Goal: Find specific fact: Find specific fact

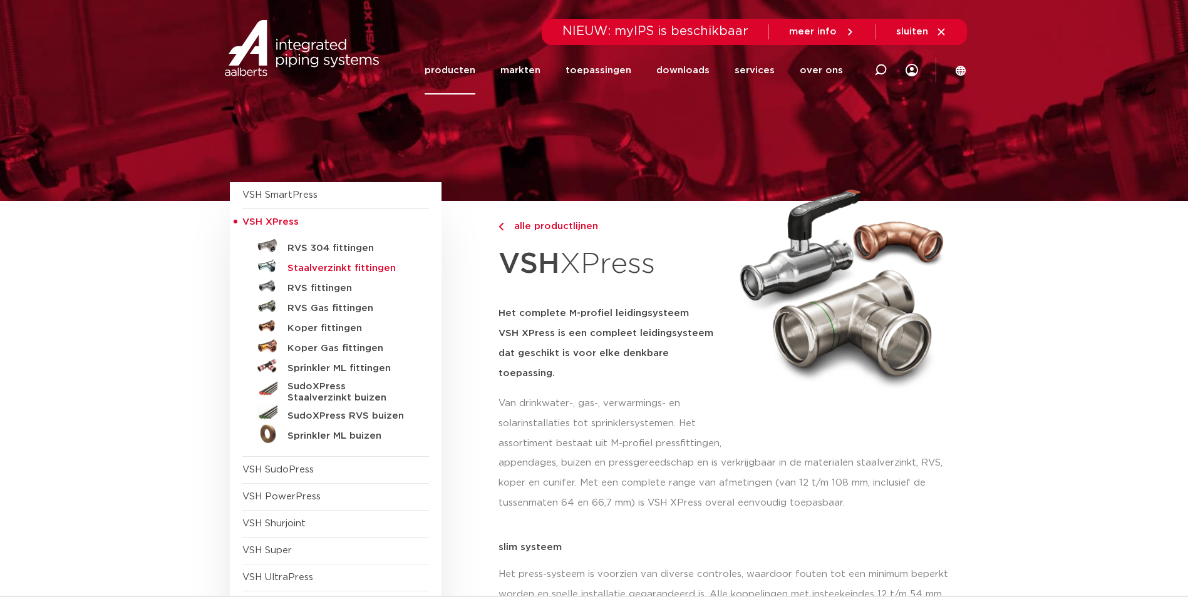
click at [314, 270] on h5 "Staalverzinkt fittingen" at bounding box center [349, 268] width 124 height 11
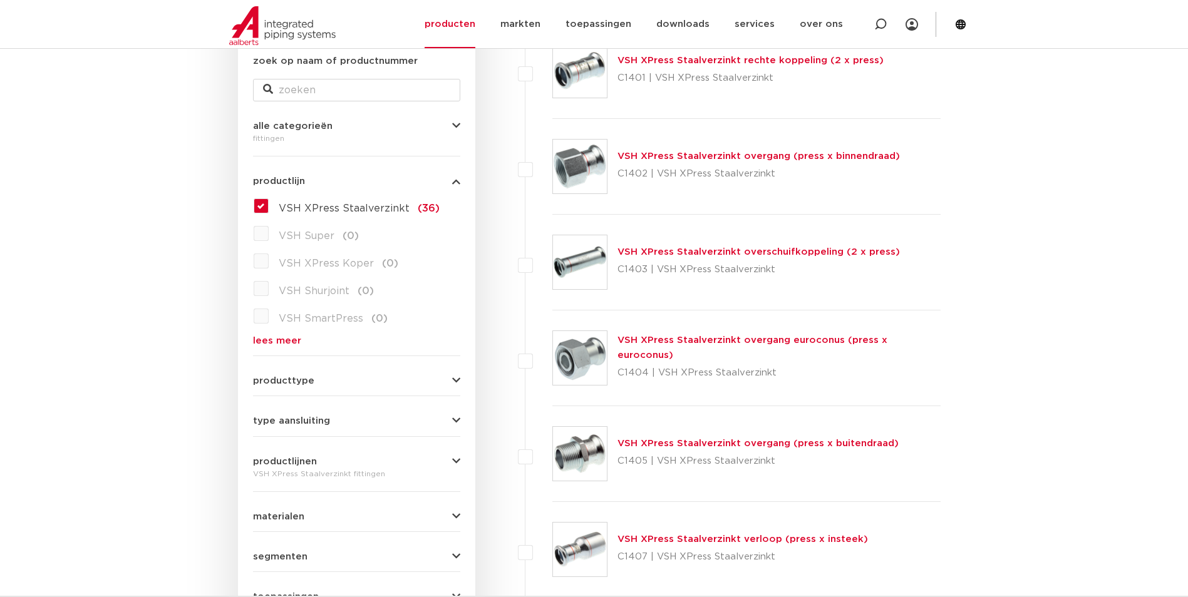
scroll to position [188, 0]
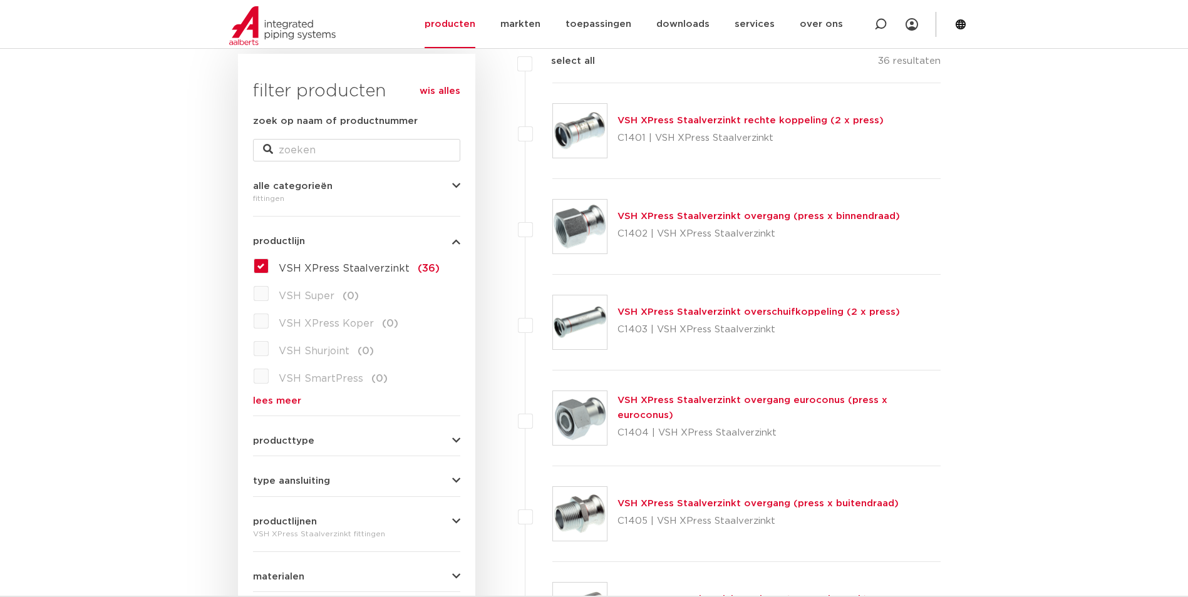
click at [671, 216] on link "VSH XPress Staalverzinkt overgang (press x binnendraad)" at bounding box center [758, 216] width 282 height 9
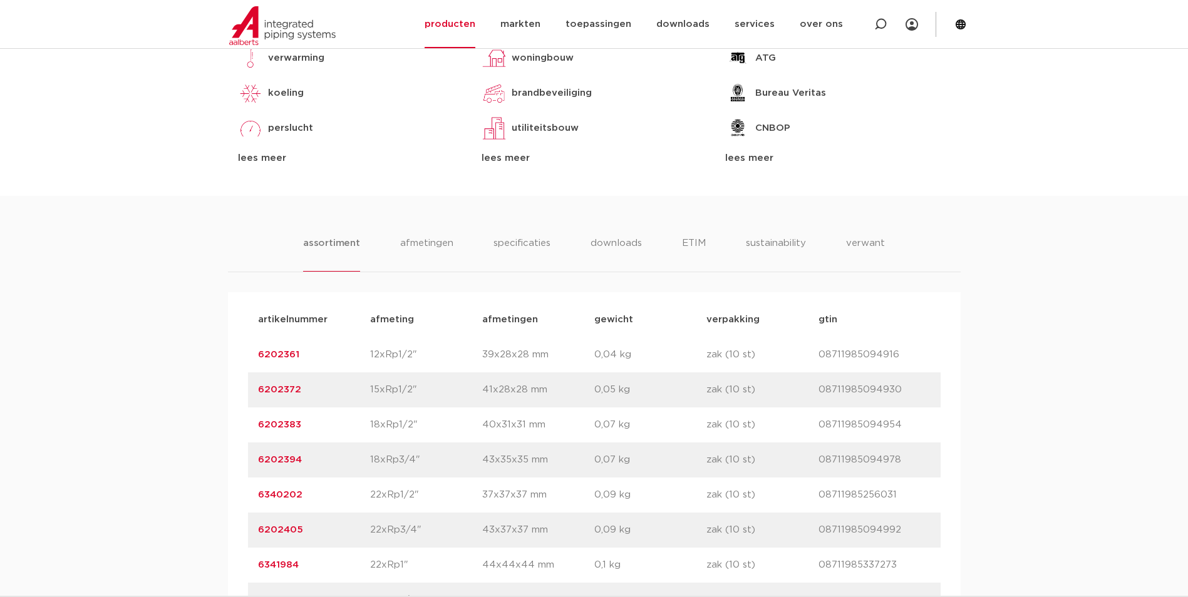
scroll to position [751, 0]
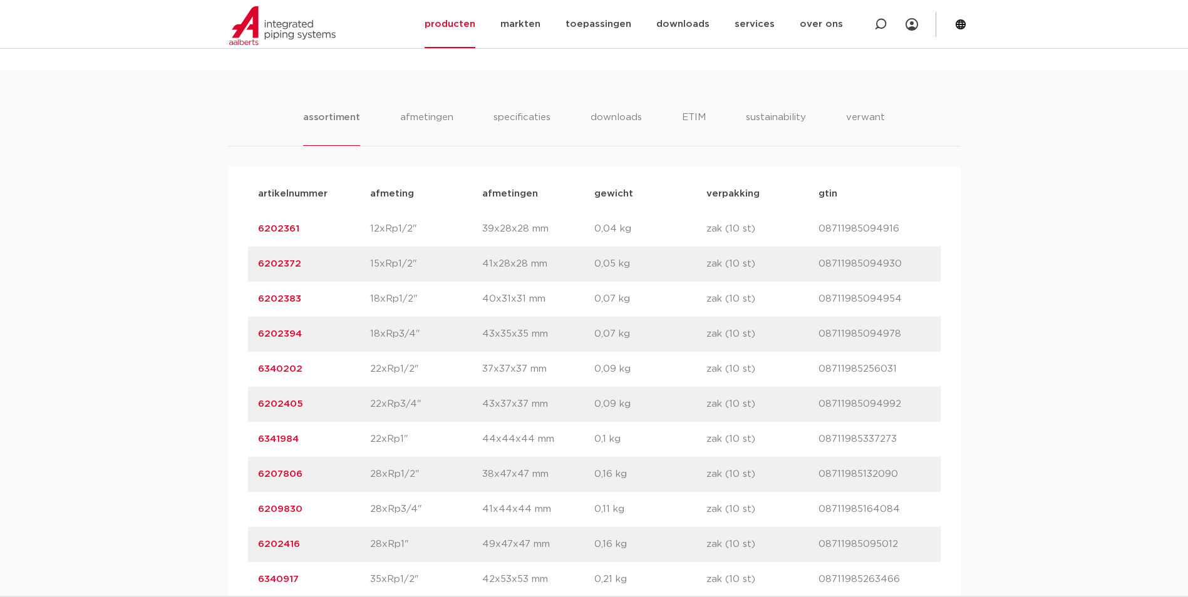
drag, startPoint x: 309, startPoint y: 477, endPoint x: 250, endPoint y: 483, distance: 59.1
click at [250, 483] on div "artikelnummer 6207806 afmeting 28xRp1/2" afmetingen 38x47x47 mm gewicht 0,16 kg…" at bounding box center [594, 474] width 693 height 35
copy link "6207806"
drag, startPoint x: 306, startPoint y: 511, endPoint x: 253, endPoint y: 512, distance: 53.2
click at [253, 512] on div "artikelnummer 6209830 afmeting 28xRp3/4" afmetingen 41x44x44 mm gewicht 0,11 kg…" at bounding box center [594, 509] width 693 height 35
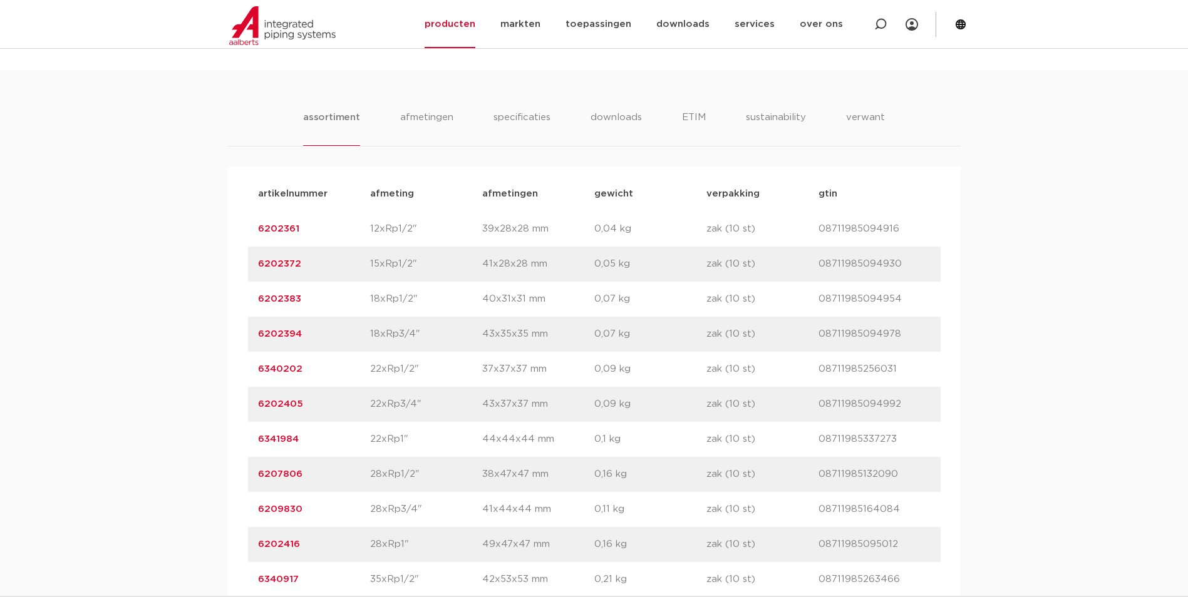
copy link "6209830"
drag, startPoint x: 303, startPoint y: 543, endPoint x: 251, endPoint y: 548, distance: 52.2
click at [251, 548] on div "artikelnummer 6202416 afmeting 28xRp1" afmetingen 49x47x47 mm gewicht 0,16 kg v…" at bounding box center [594, 544] width 693 height 35
copy link "6202416"
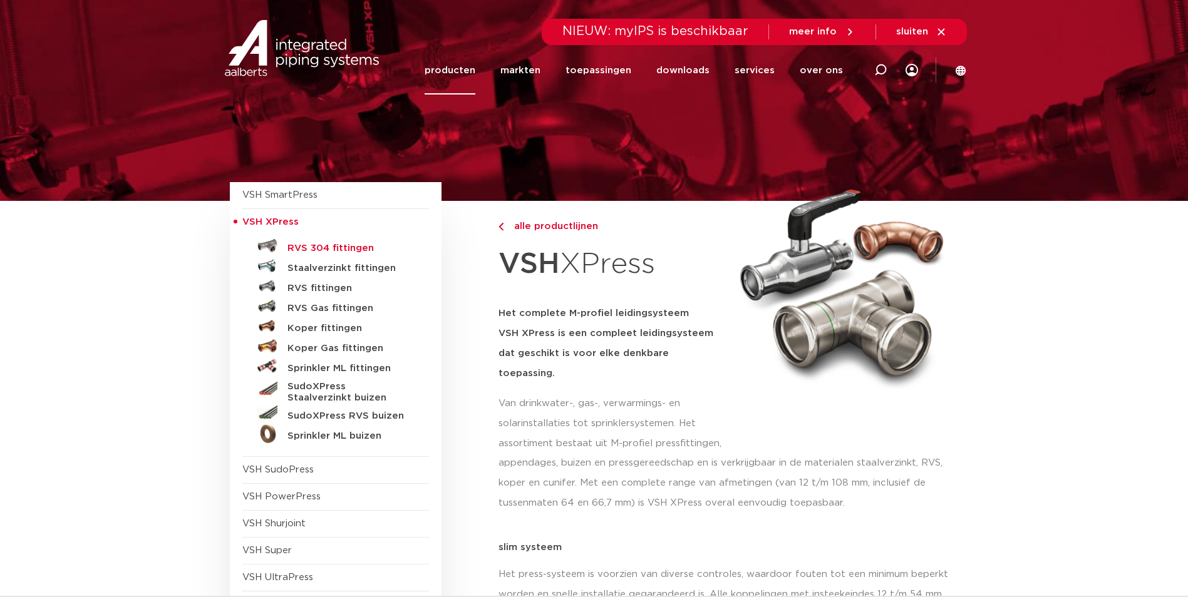
click at [327, 245] on h5 "RVS 304 fittingen" at bounding box center [349, 248] width 124 height 11
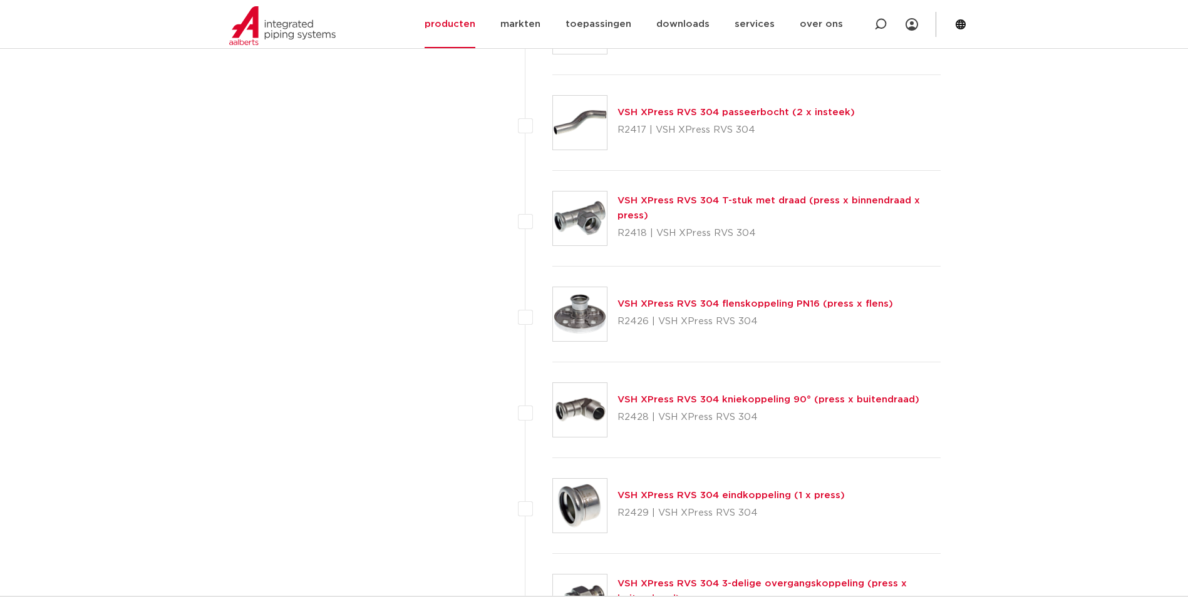
scroll to position [1503, 0]
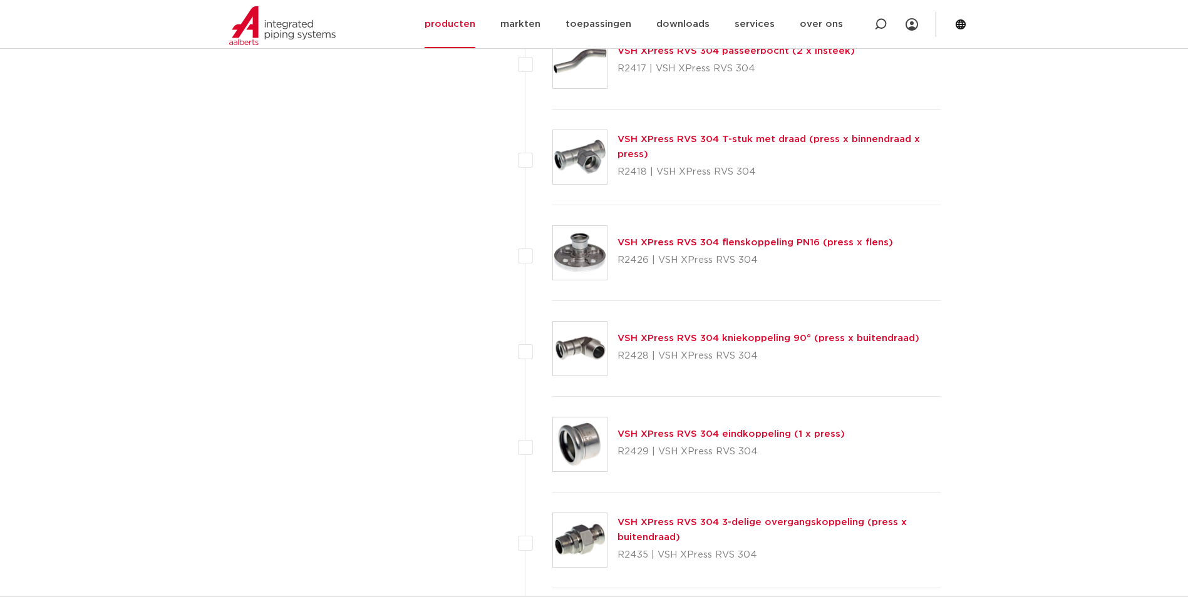
click at [681, 431] on link "VSH XPress RVS 304 eindkoppeling (1 x press)" at bounding box center [730, 434] width 227 height 9
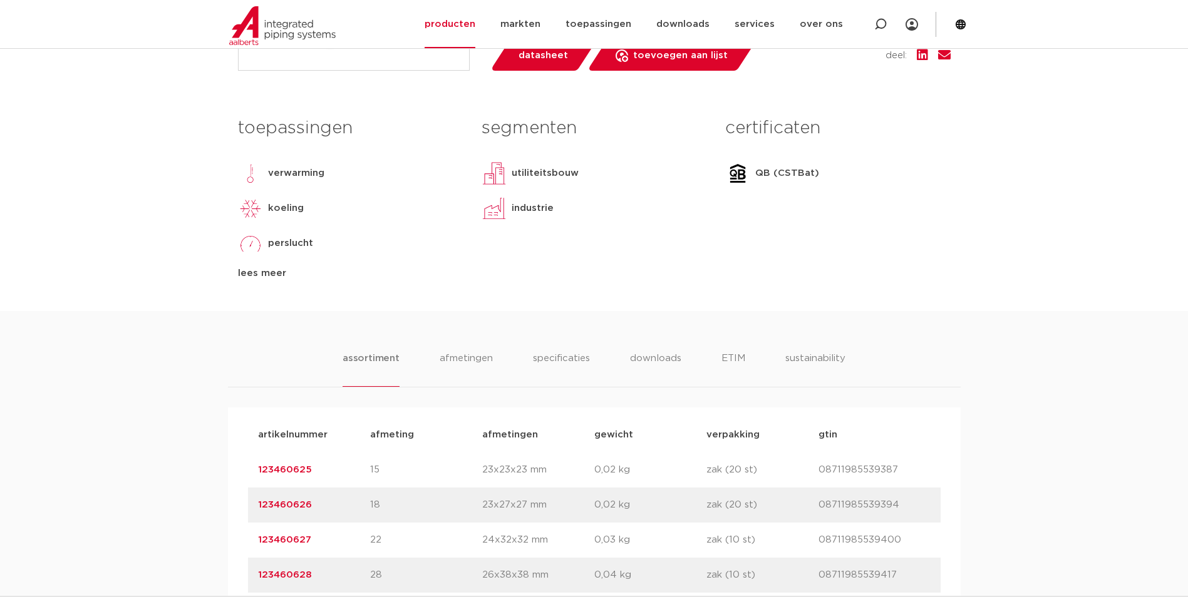
scroll to position [626, 0]
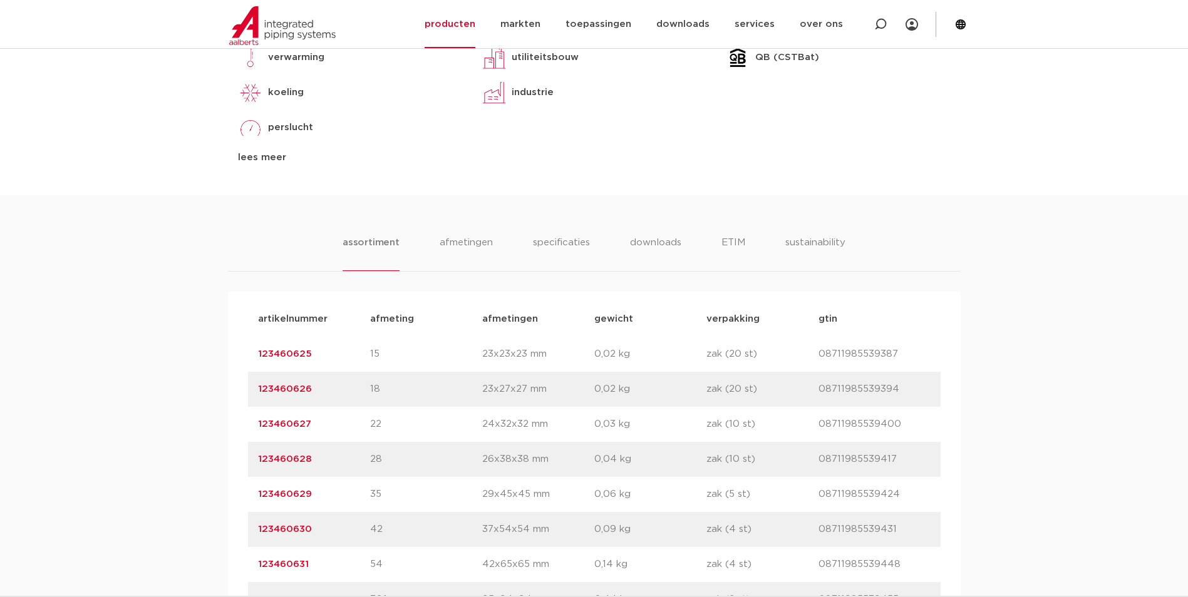
drag, startPoint x: 326, startPoint y: 428, endPoint x: 245, endPoint y: 425, distance: 80.2
click at [245, 425] on div "artikelnummer afmeting [GEOGRAPHIC_DATA] gewicht verpakking gtin artikelnummer …" at bounding box center [594, 495] width 733 height 406
copy link "123460627"
